Goal: Communication & Community: Answer question/provide support

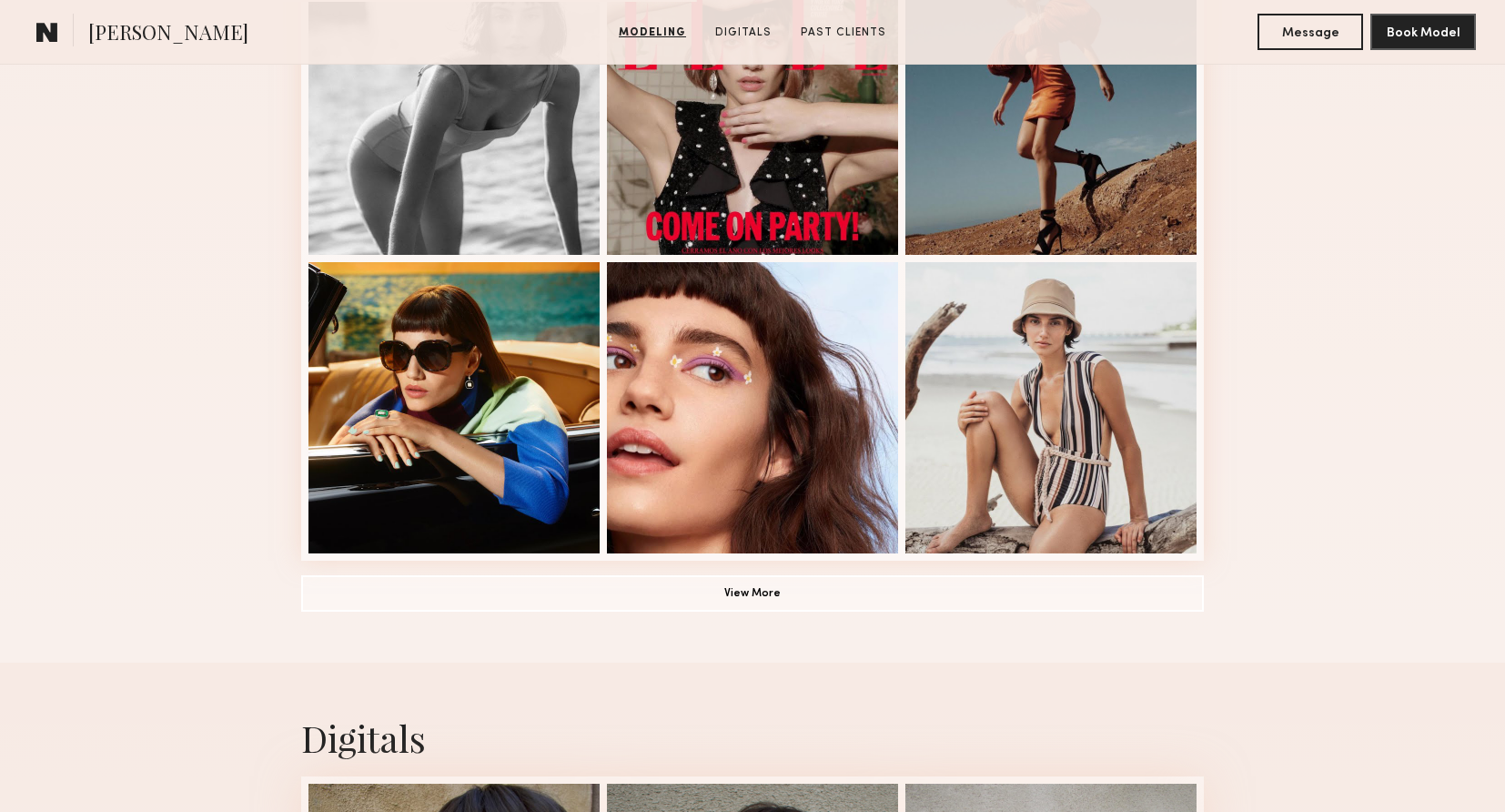
scroll to position [1169, 0]
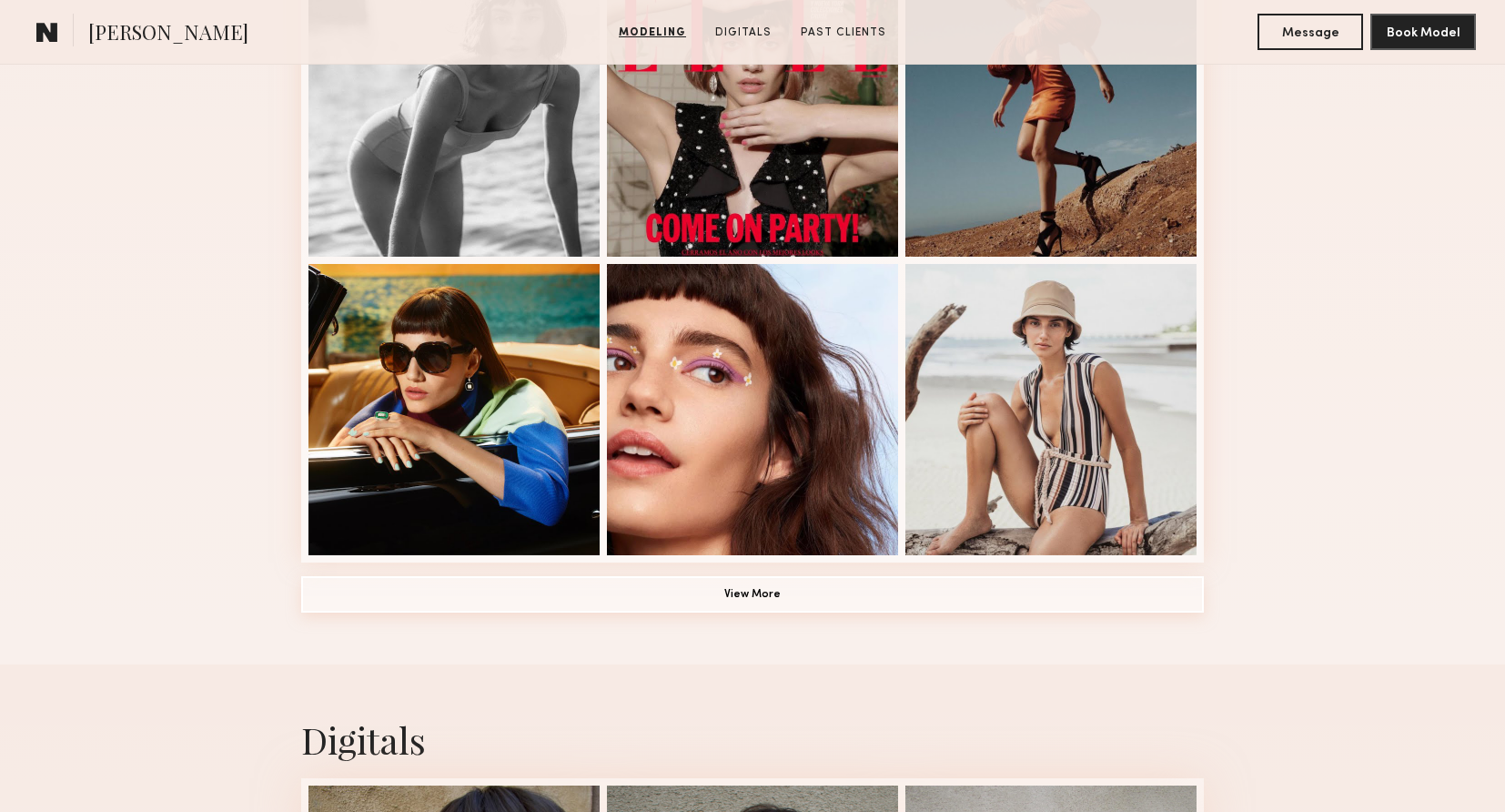
click at [790, 596] on button "View More" at bounding box center [752, 594] width 902 height 36
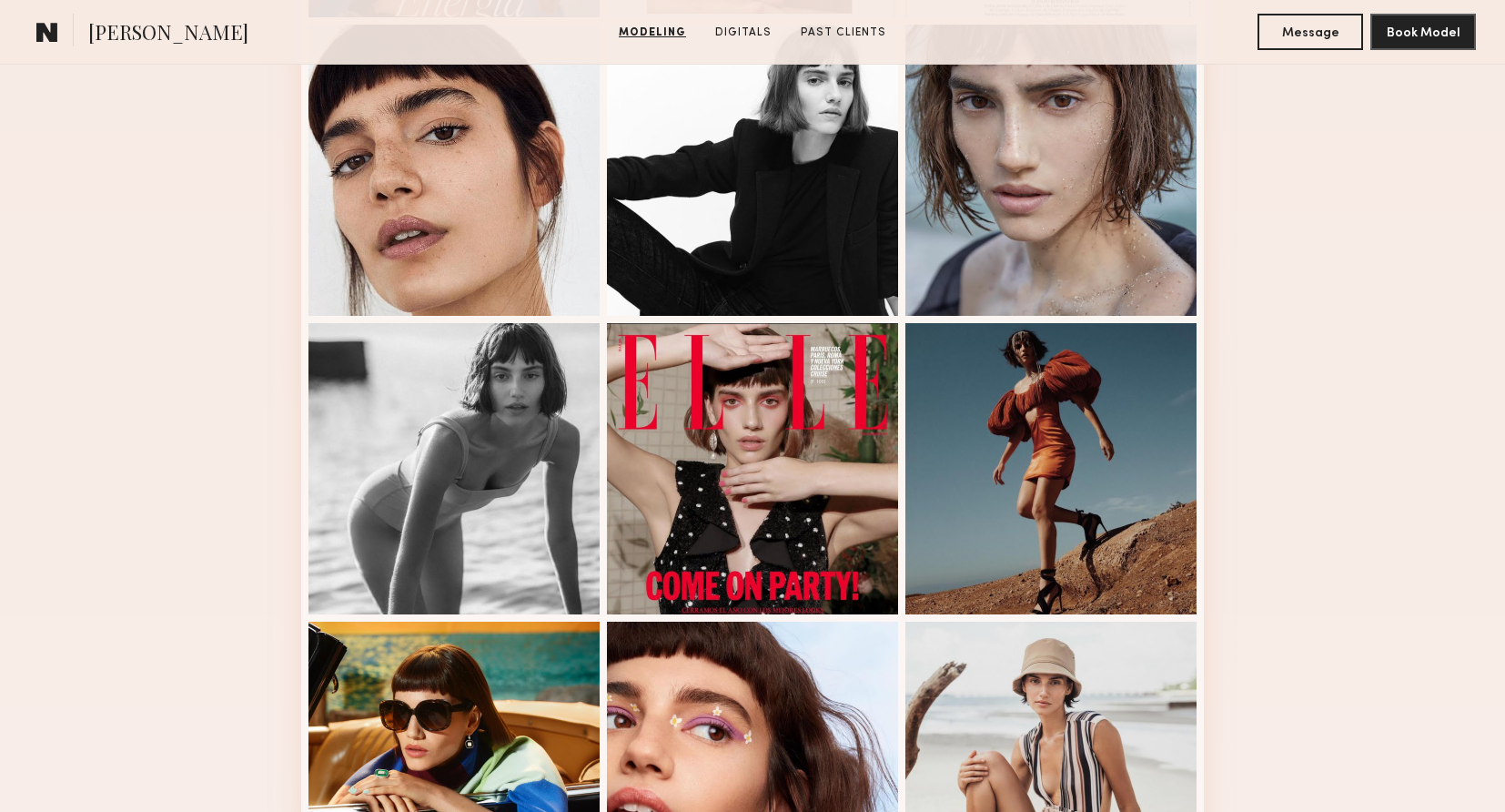
scroll to position [0, 0]
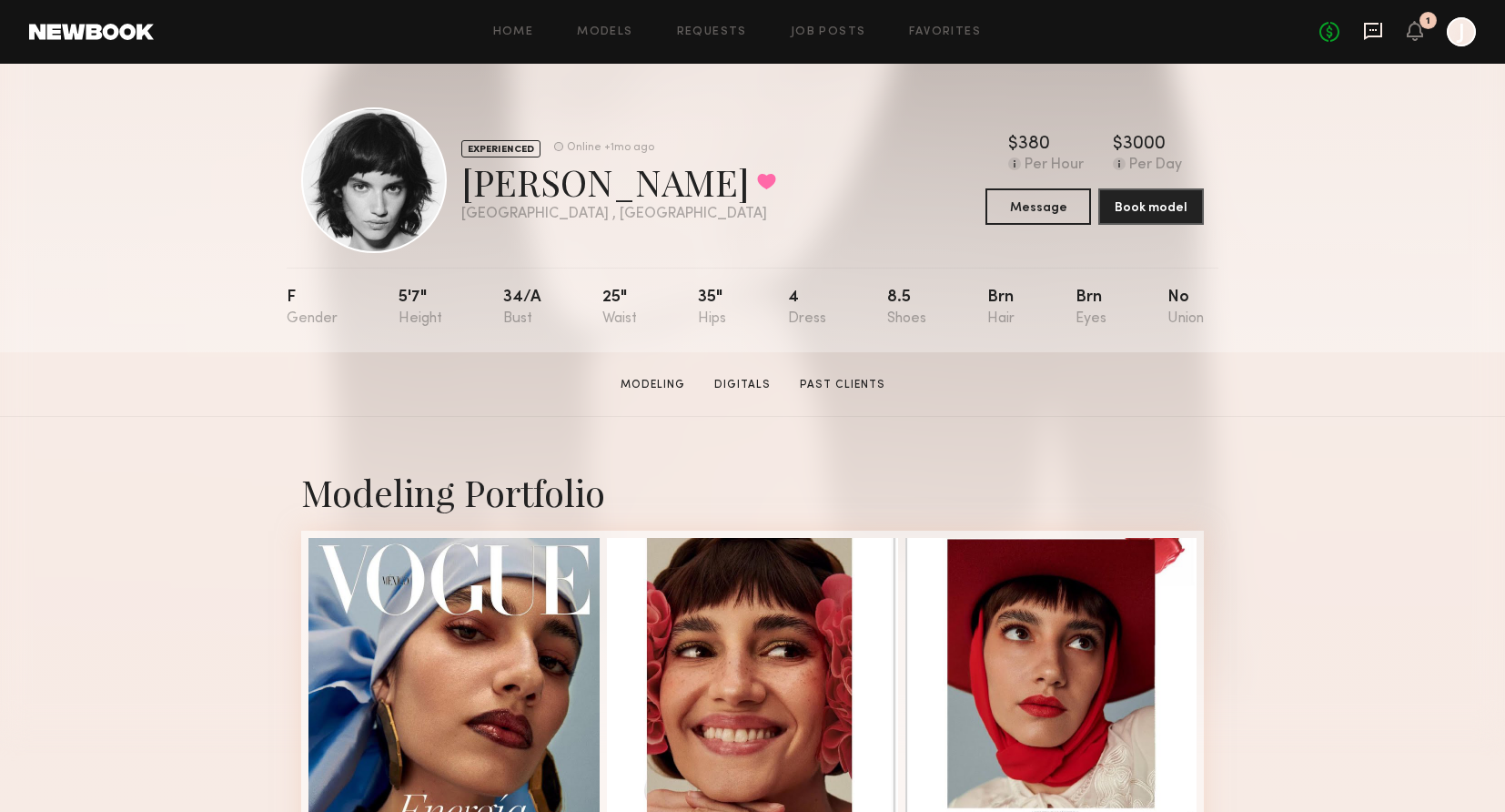
click at [1375, 27] on icon at bounding box center [1373, 30] width 20 height 20
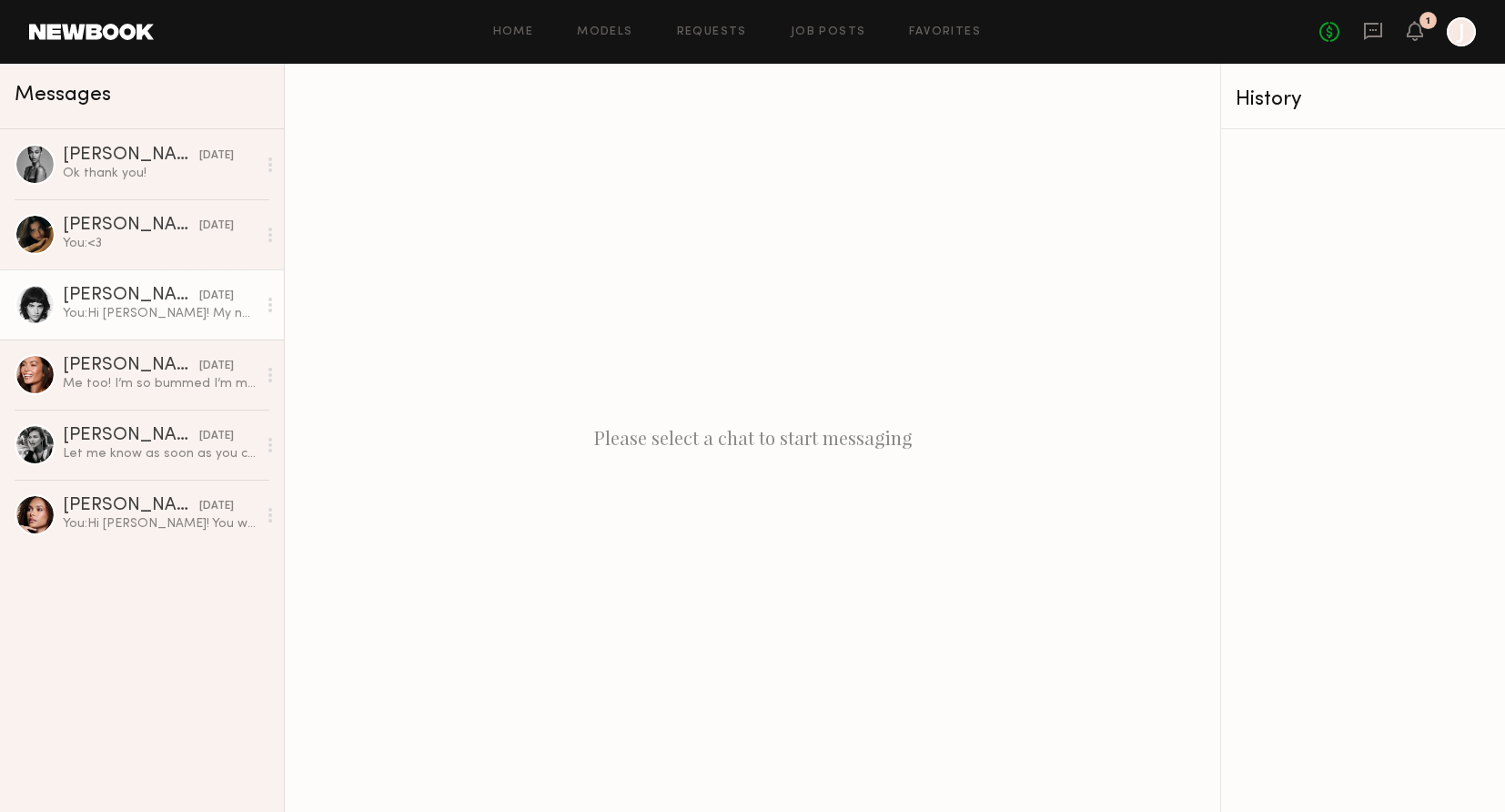
click at [133, 318] on div "You: Hi [PERSON_NAME]! My name is [PERSON_NAME] and I am the Art Director at Wa…" at bounding box center [159, 313] width 194 height 17
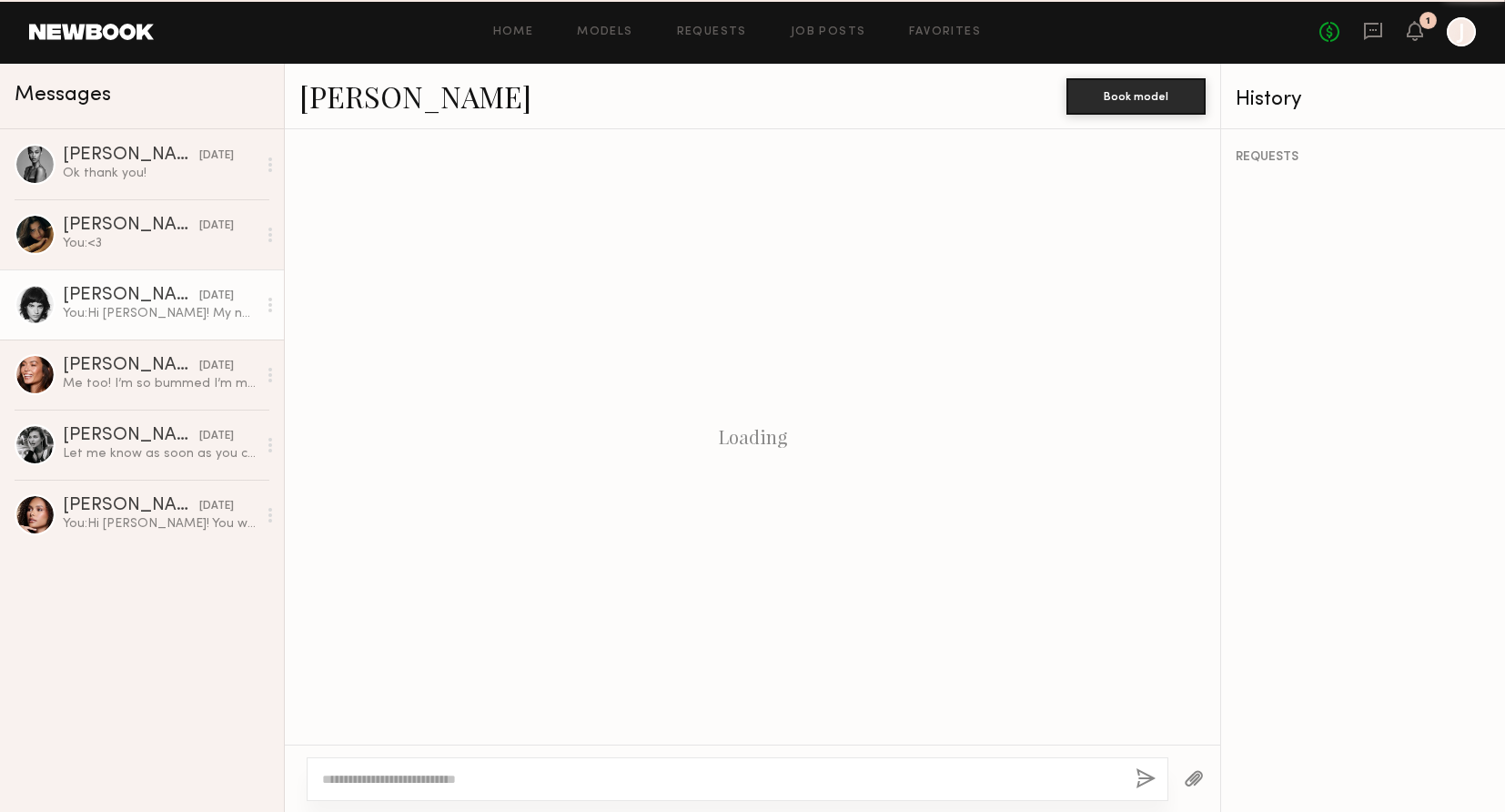
scroll to position [483, 0]
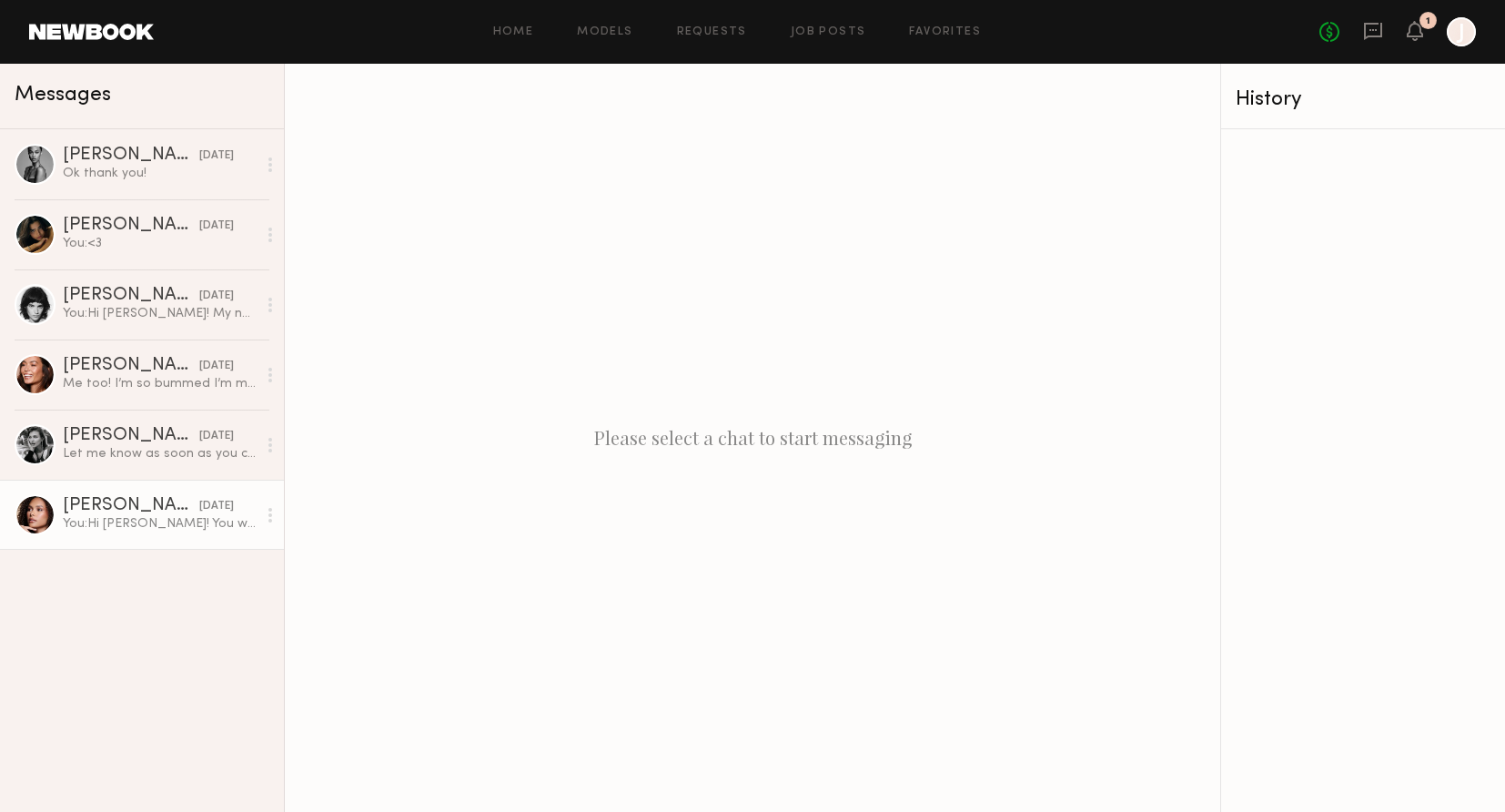
click at [116, 531] on div "You: Hi [PERSON_NAME]! You won't need to bring your dog, we will have dogs on s…" at bounding box center [159, 524] width 194 height 17
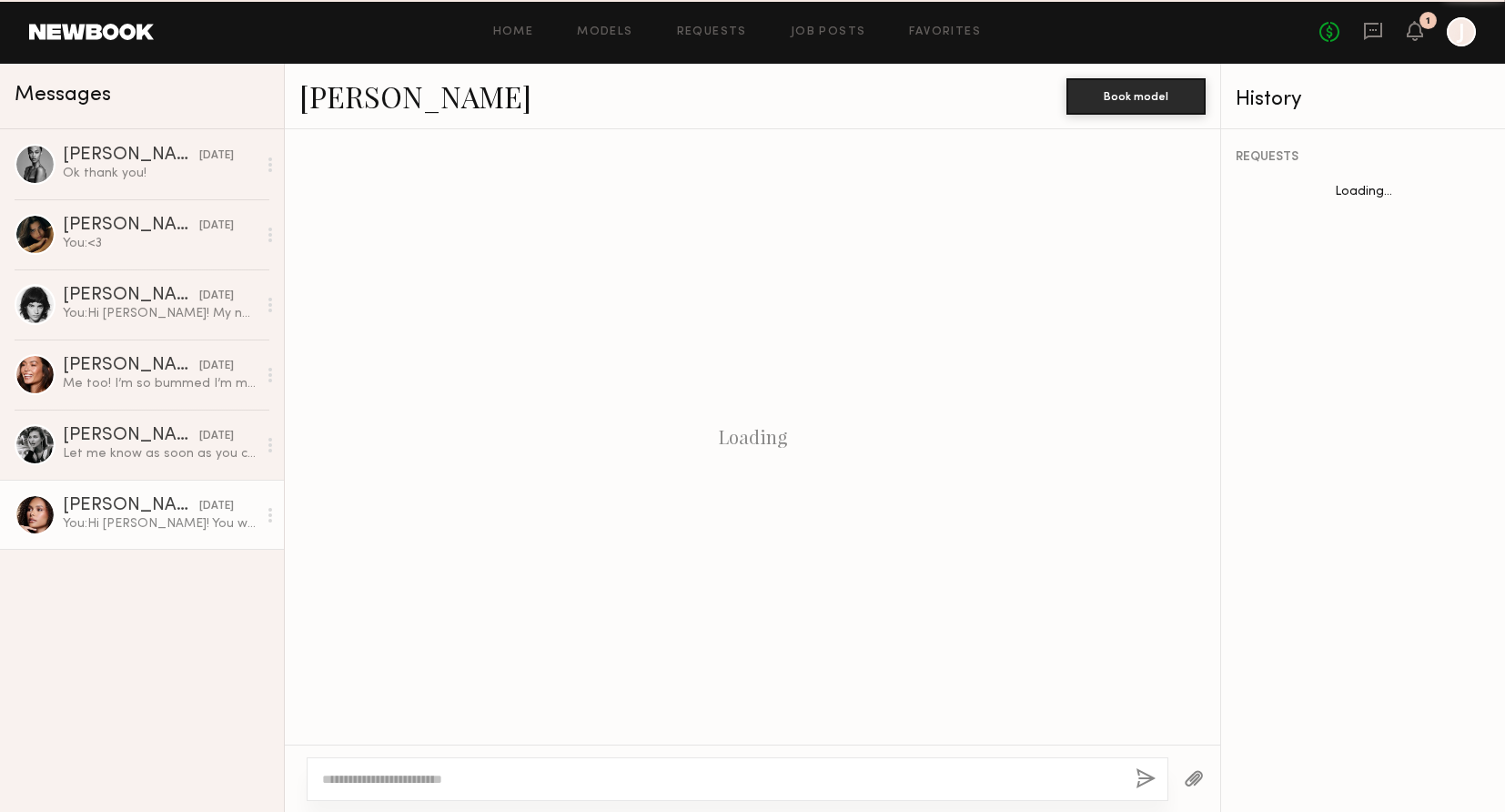
scroll to position [544, 0]
